Goal: Information Seeking & Learning: Learn about a topic

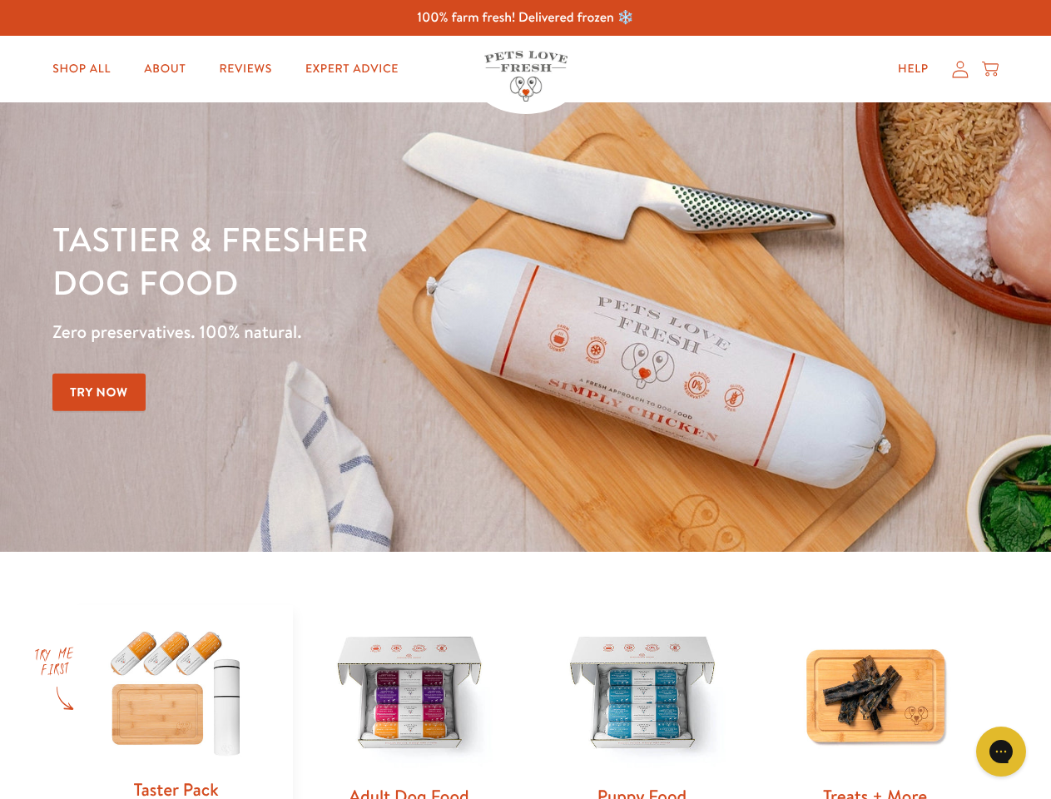
click at [525, 399] on div "Tastier & fresher dog food Zero preservatives. 100% natural. Try Now" at bounding box center [367, 327] width 631 height 220
click at [1001, 751] on icon "Gorgias live chat" at bounding box center [1001, 751] width 16 height 16
